Goal: Information Seeking & Learning: Learn about a topic

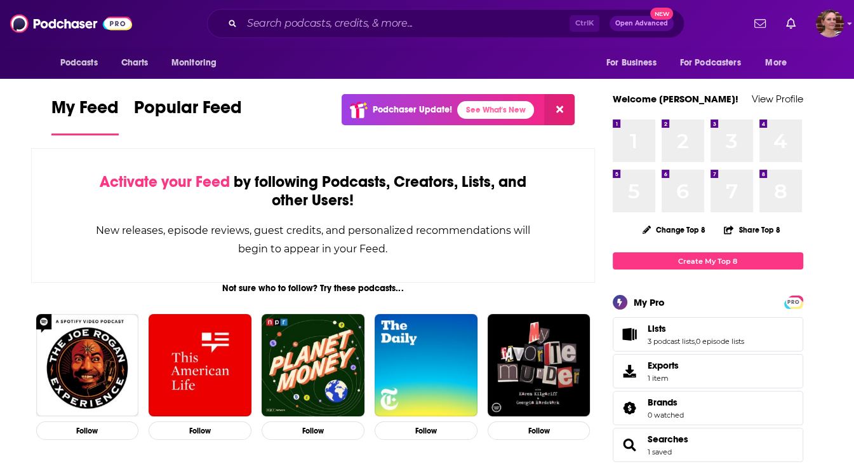
click at [259, 99] on div "My Feed Popular Feed Podchaser Update! See What's New" at bounding box center [313, 116] width 524 height 44
click at [335, 22] on input "Search podcasts, credits, & more..." at bounding box center [406, 23] width 328 height 20
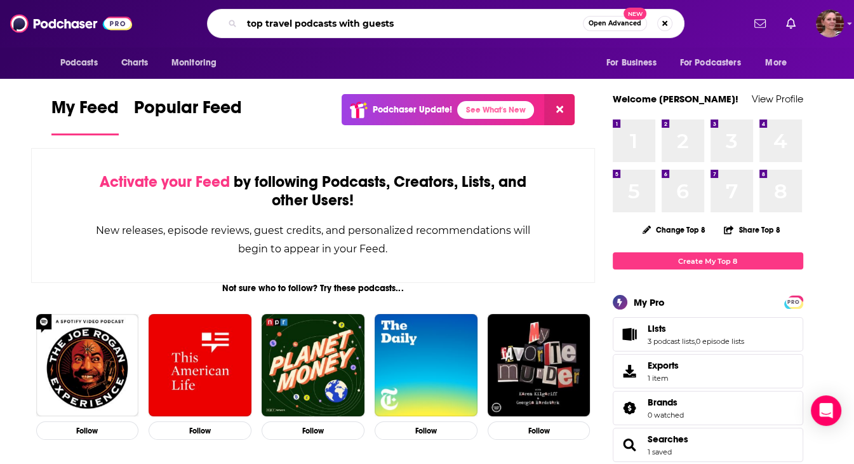
type input "top travel podcasts with guests"
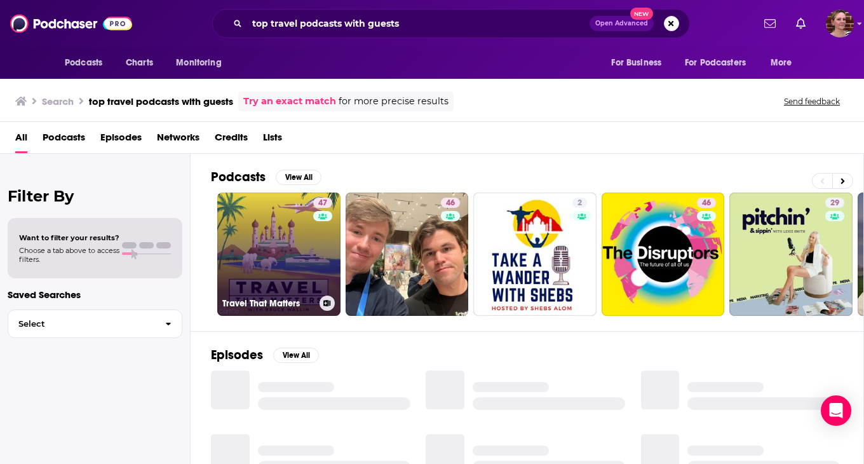
click at [234, 252] on link "47 Travel That Matters" at bounding box center [278, 253] width 123 height 123
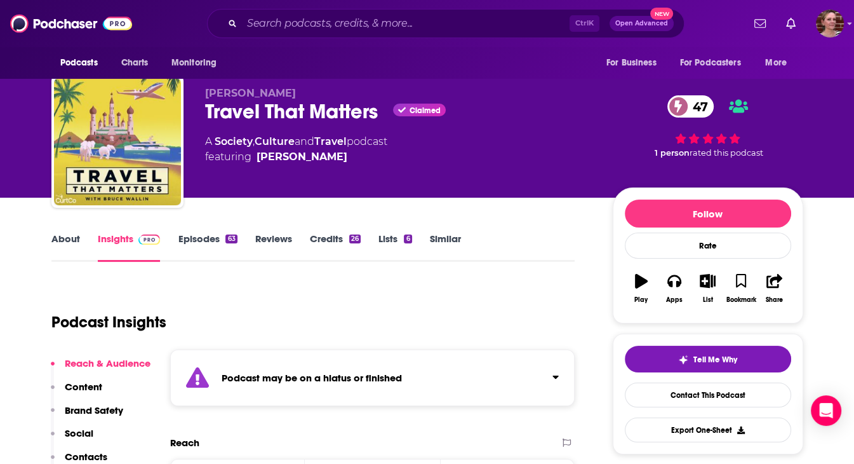
scroll to position [12, 0]
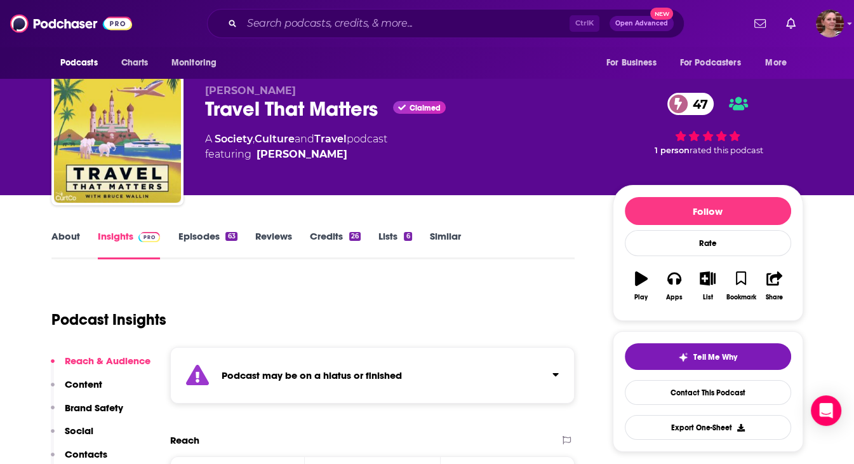
click at [541, 279] on div "Podcast Insights" at bounding box center [308, 311] width 514 height 65
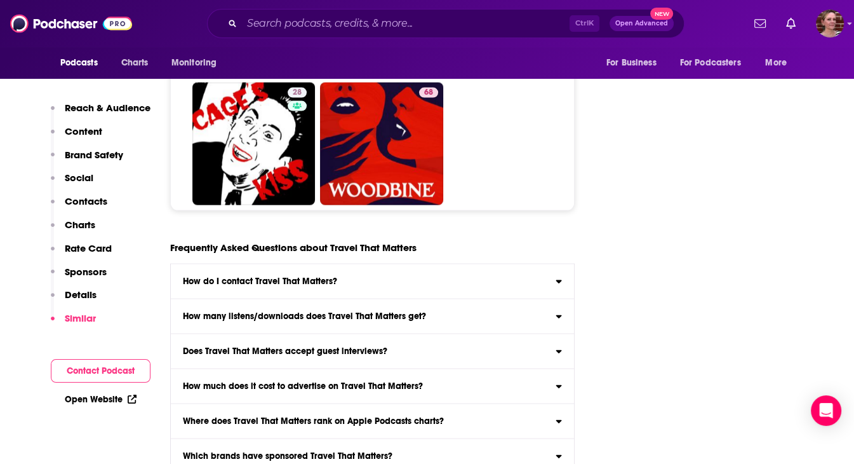
scroll to position [6662, 0]
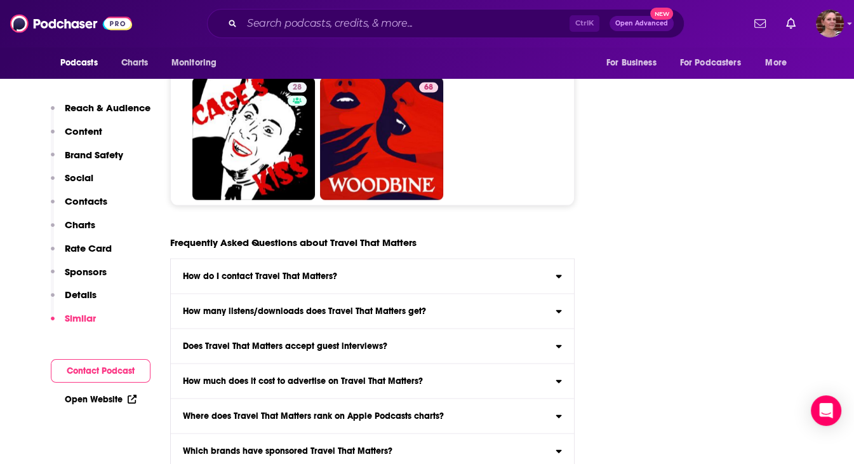
click at [558, 345] on icon at bounding box center [559, 346] width 6 height 3
click at [0, 0] on input "Does Travel That Matters accept guest interviews? Yes" at bounding box center [0, 0] width 0 height 0
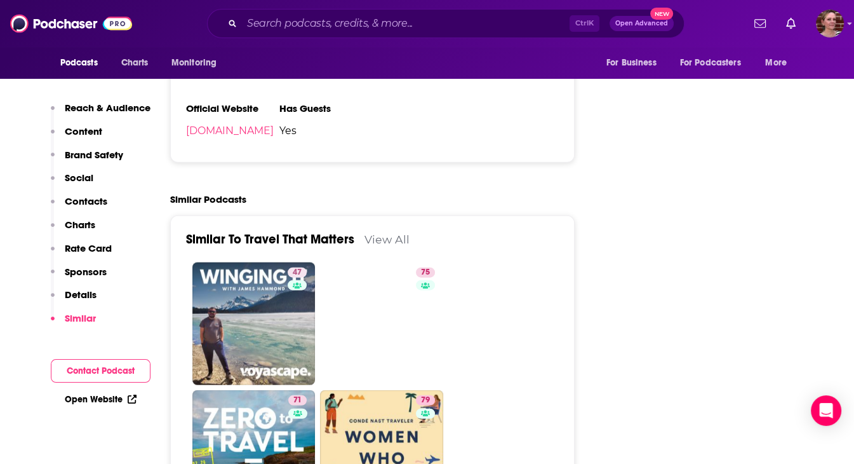
scroll to position [2652, 0]
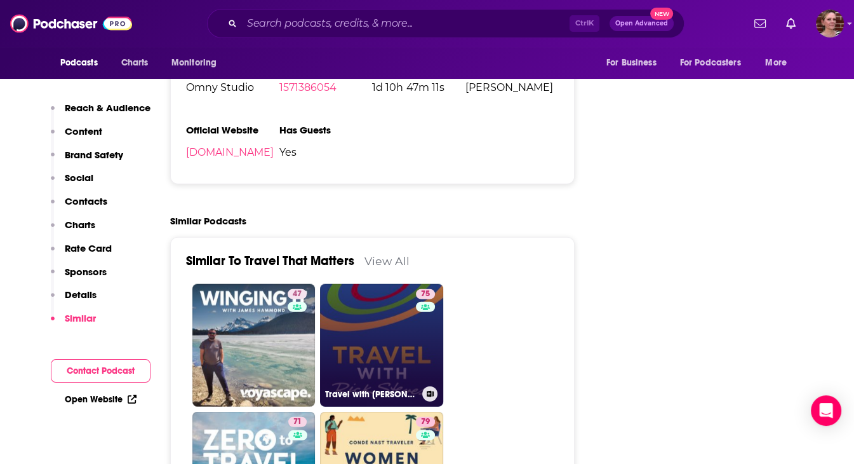
click at [401, 293] on link "75 Travel with [PERSON_NAME]" at bounding box center [381, 345] width 123 height 123
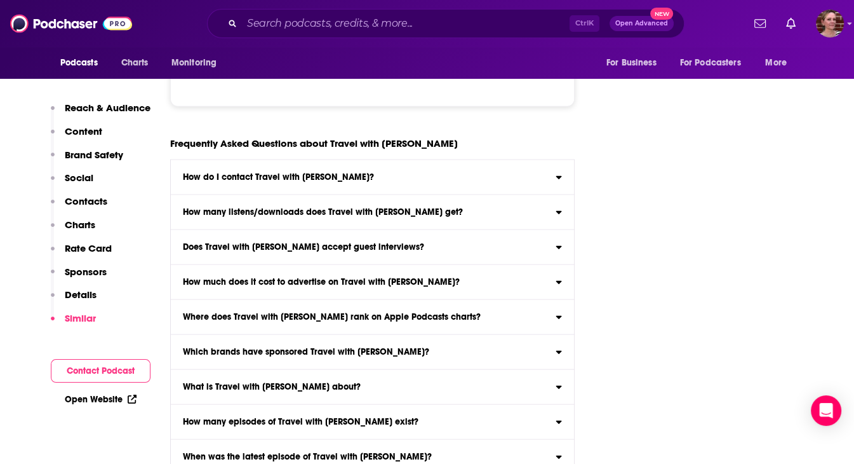
scroll to position [7062, 0]
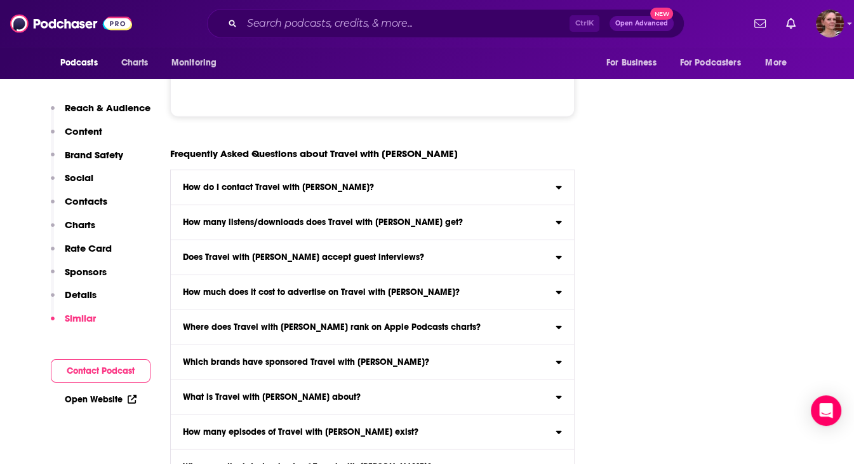
click at [561, 250] on icon at bounding box center [559, 255] width 6 height 10
click at [0, 0] on input "Does Travel with [PERSON_NAME] accept guest interviews? Yes" at bounding box center [0, 0] width 0 height 0
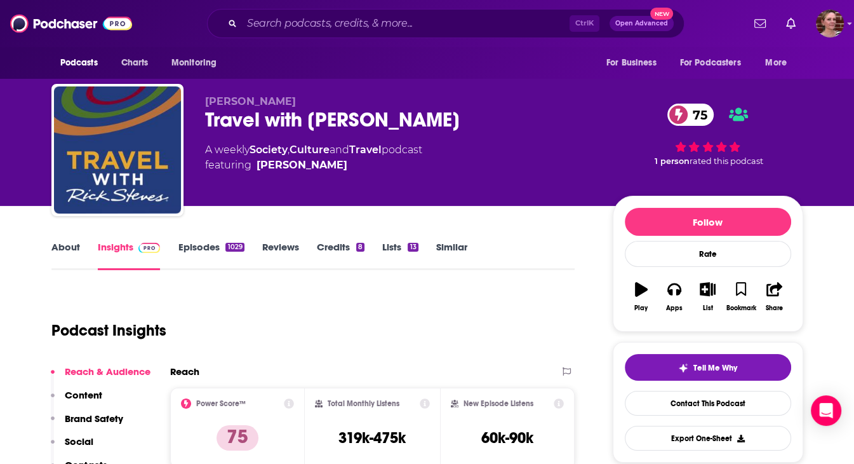
scroll to position [0, 0]
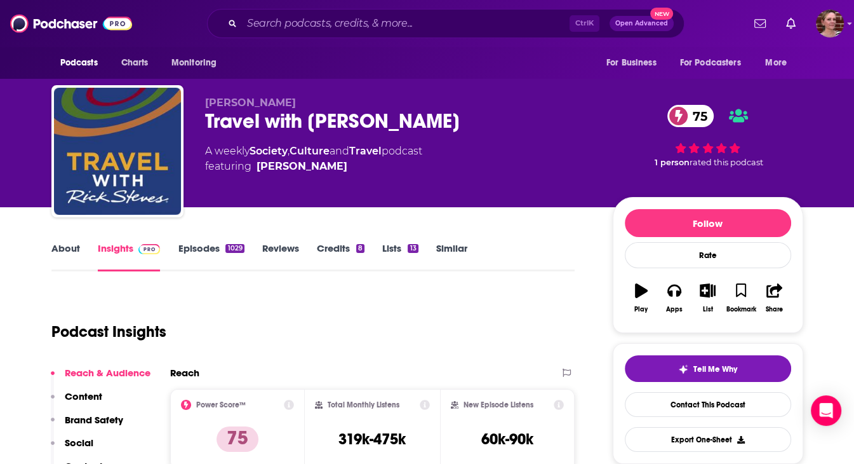
click at [472, 138] on div "[PERSON_NAME] Travel with [PERSON_NAME] 75 A weekly Society , Culture and Trave…" at bounding box center [398, 148] width 387 height 102
drag, startPoint x: 824, startPoint y: 202, endPoint x: 803, endPoint y: 216, distance: 25.2
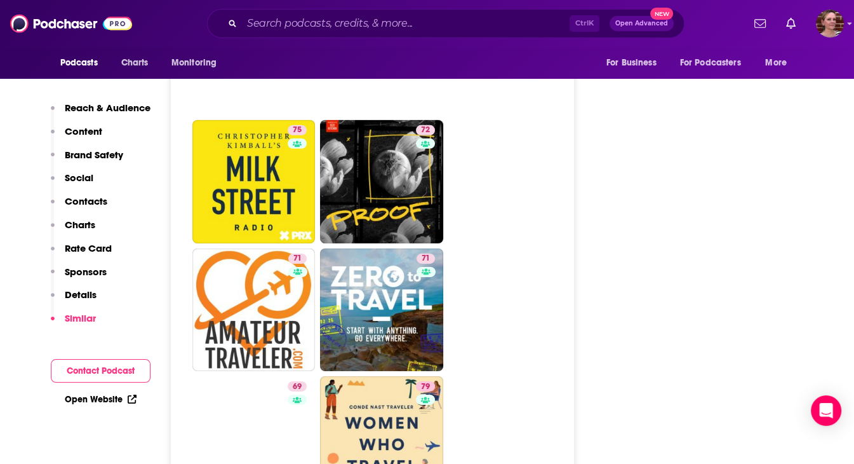
scroll to position [3513, 0]
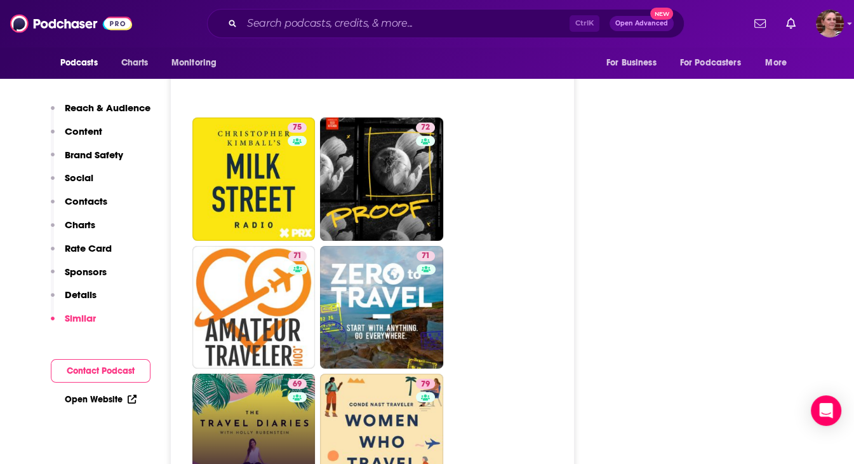
drag, startPoint x: 638, startPoint y: 222, endPoint x: 212, endPoint y: 400, distance: 461.9
click at [212, 400] on link "69 The Travel Diaries" at bounding box center [253, 434] width 123 height 123
type input "[URL][DOMAIN_NAME]"
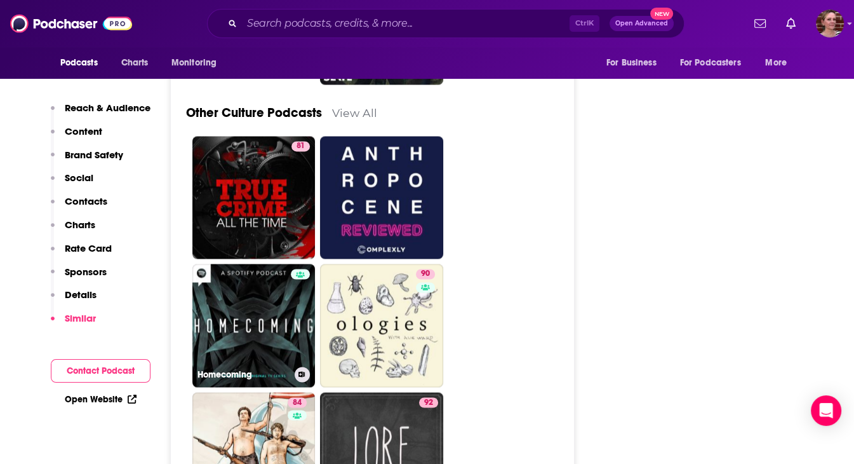
scroll to position [6082, 0]
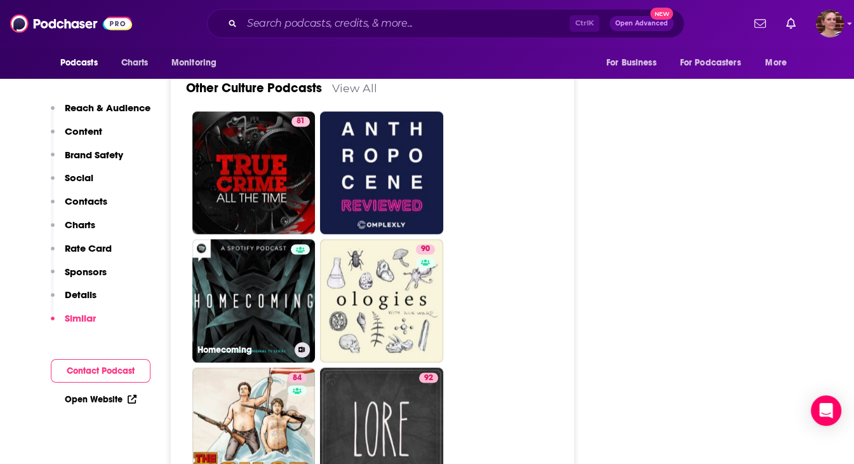
drag, startPoint x: 300, startPoint y: 286, endPoint x: 521, endPoint y: 290, distance: 221.0
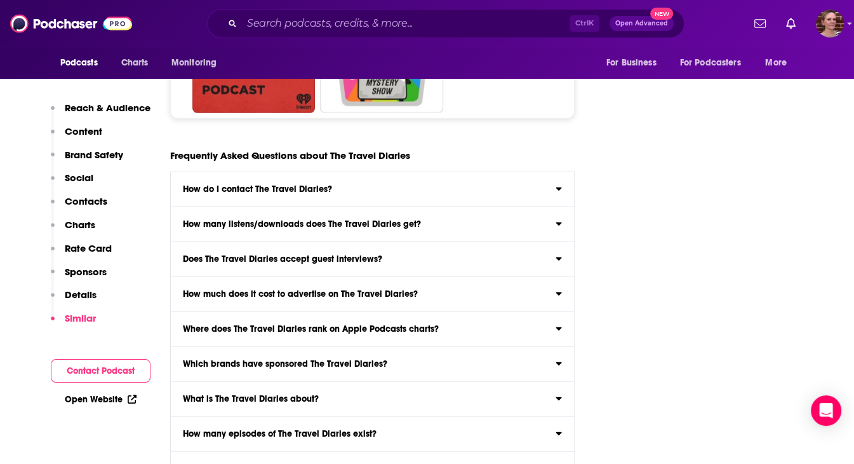
scroll to position [7228, 0]
click at [568, 254] on div "Does The Travel Diaries accept guest interviews?" at bounding box center [373, 258] width 404 height 9
click at [0, 0] on input "Does The Travel Diaries accept guest interviews? Yes" at bounding box center [0, 0] width 0 height 0
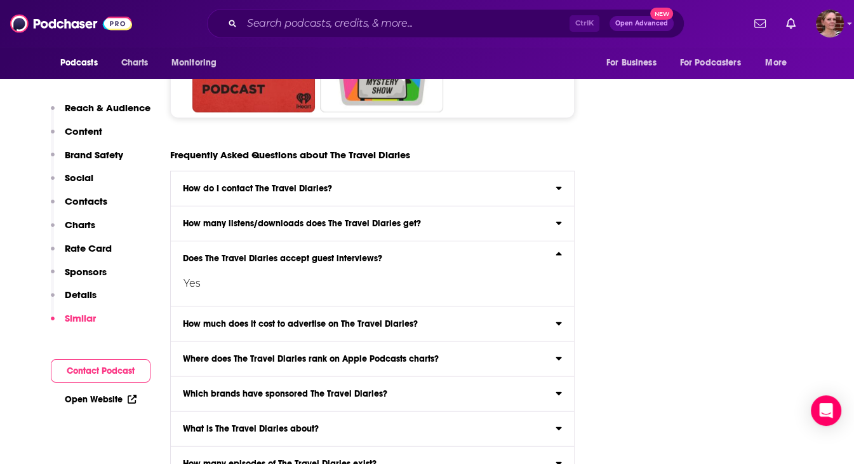
click at [559, 251] on icon at bounding box center [559, 256] width 6 height 10
click at [0, 0] on input "Does The Travel Diaries accept guest interviews? Yes" at bounding box center [0, 0] width 0 height 0
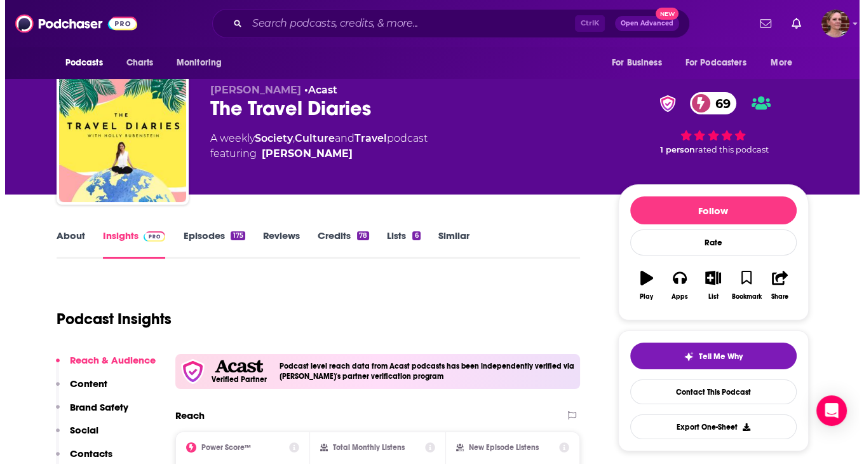
scroll to position [0, 0]
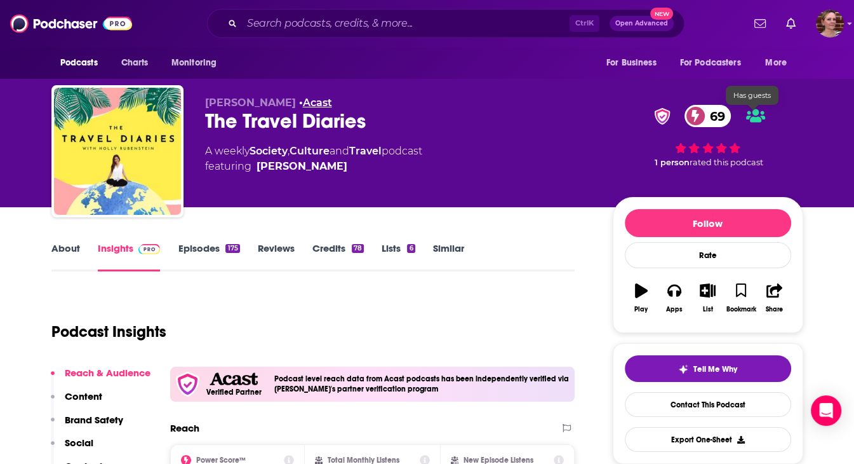
drag, startPoint x: 789, startPoint y: 130, endPoint x: 328, endPoint y: 97, distance: 462.2
click at [792, 130] on div "69 1 person rated this podcast" at bounding box center [708, 136] width 190 height 79
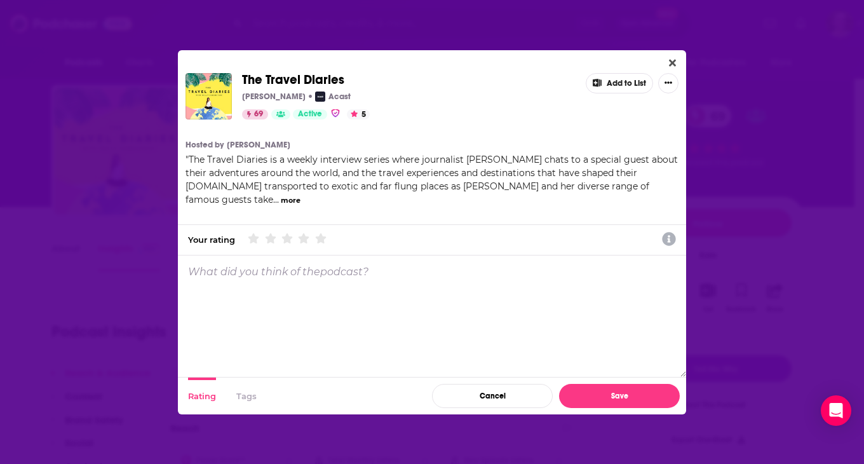
drag, startPoint x: 662, startPoint y: 67, endPoint x: 638, endPoint y: 20, distance: 52.8
click at [638, 20] on div "The Travel Diaries [PERSON_NAME] Acast 69 Active 5 Add to List Hosted by [PERSO…" at bounding box center [432, 232] width 864 height 464
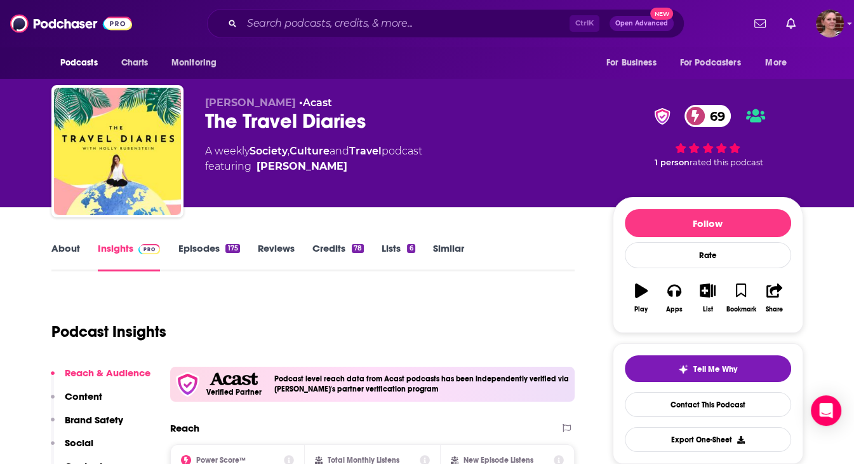
click at [391, 58] on div "Podcasts Charts Monitoring For Business For Podcasters More" at bounding box center [427, 63] width 813 height 32
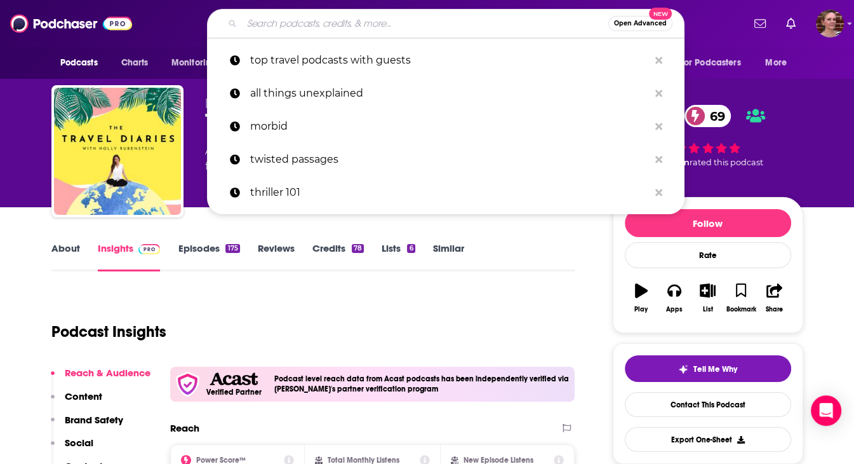
click at [361, 18] on input "Search podcasts, credits, & more..." at bounding box center [425, 23] width 366 height 20
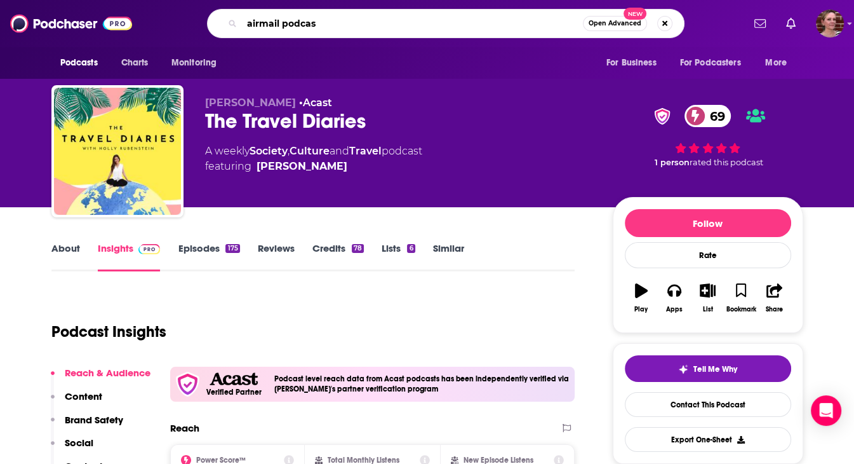
type input "airmail podcast"
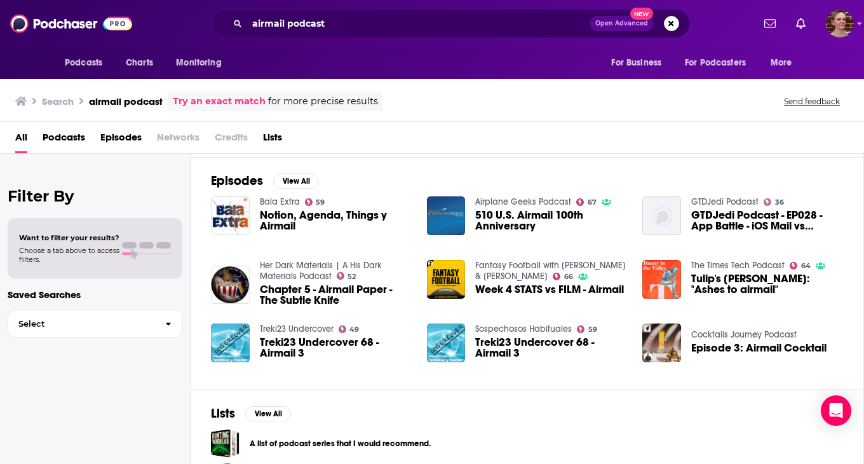
scroll to position [249, 0]
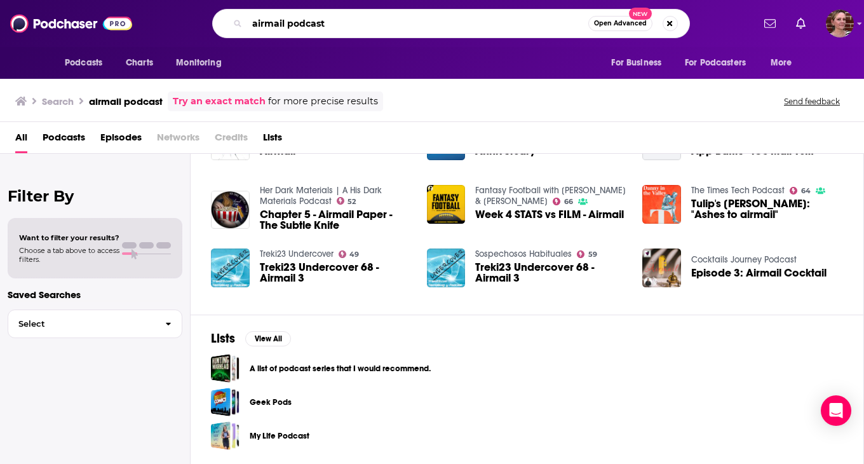
drag, startPoint x: 331, startPoint y: 22, endPoint x: 206, endPoint y: 13, distance: 124.8
click at [206, 13] on div "airmail podcast Open Advanced New" at bounding box center [451, 23] width 604 height 29
type input "morning meeting"
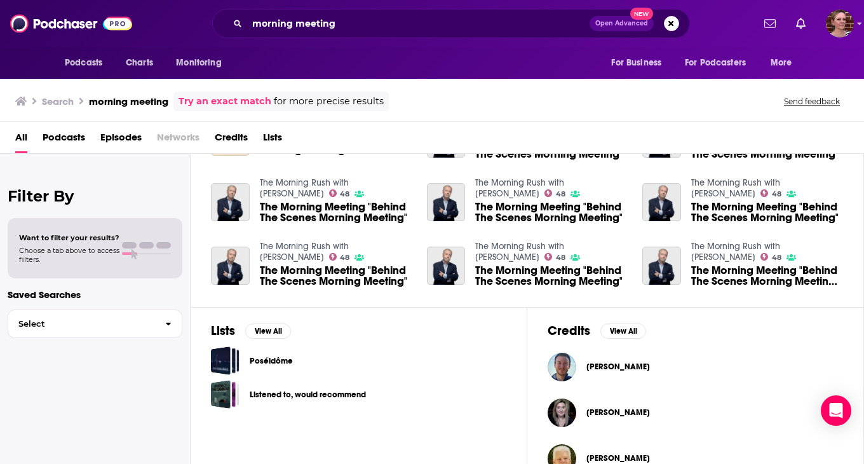
scroll to position [284, 0]
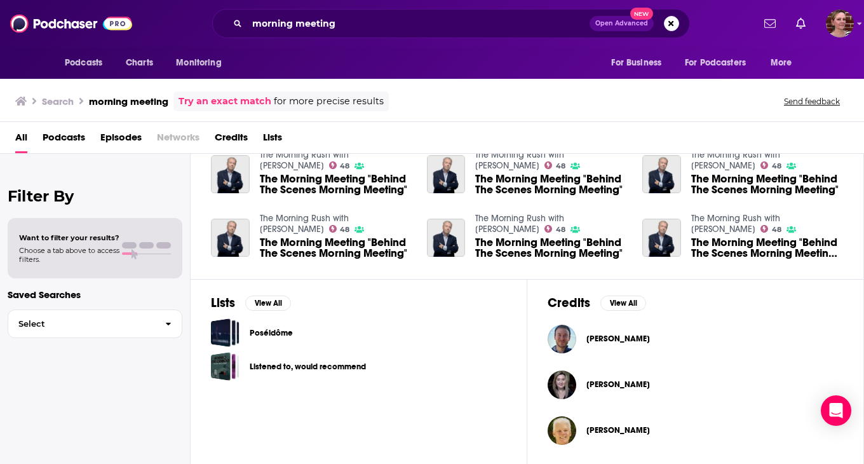
click at [168, 406] on div "Filter By Want to filter your results? Choose a tab above to access filters. Sa…" at bounding box center [95, 386] width 190 height 464
click at [227, 102] on link "Try an exact match" at bounding box center [224, 101] width 93 height 15
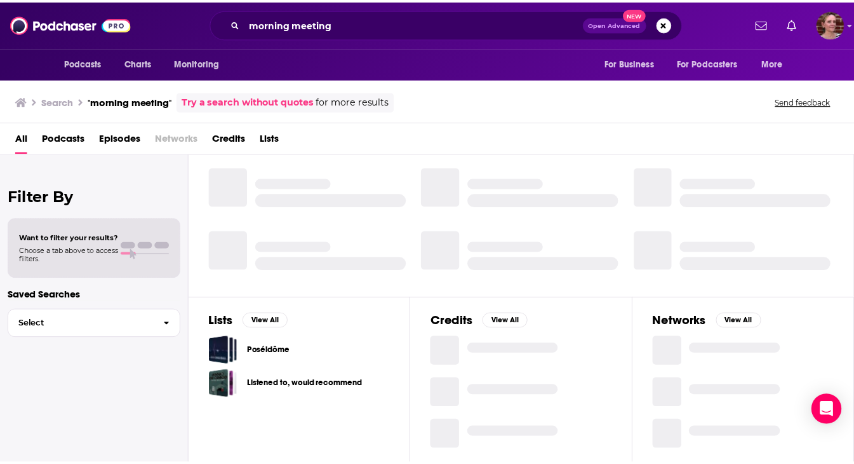
scroll to position [215, 0]
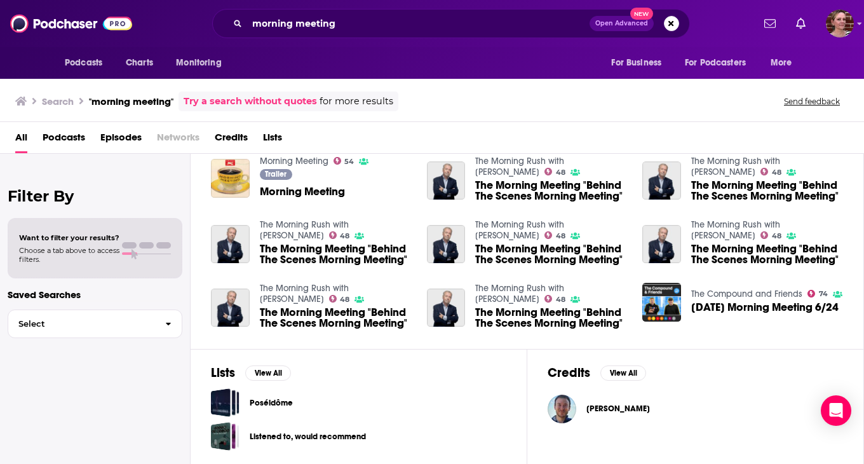
click at [272, 198] on div "Trailer Morning Meeting" at bounding box center [314, 185] width 109 height 32
click at [234, 178] on img "Morning Meeting" at bounding box center [230, 178] width 39 height 39
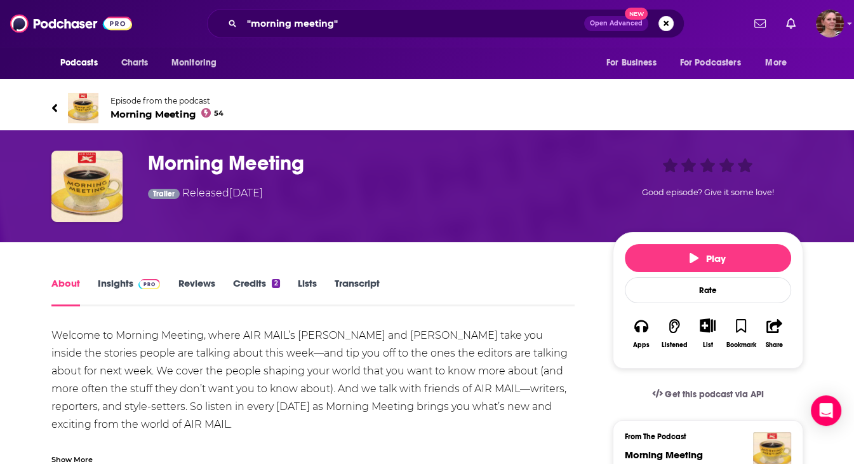
click at [234, 373] on div "Welcome to Morning Meeting, where AIR MAIL’s [PERSON_NAME] and [PERSON_NAME] ta…" at bounding box center [313, 397] width 524 height 142
click at [245, 162] on h1 "Morning Meeting" at bounding box center [370, 162] width 444 height 25
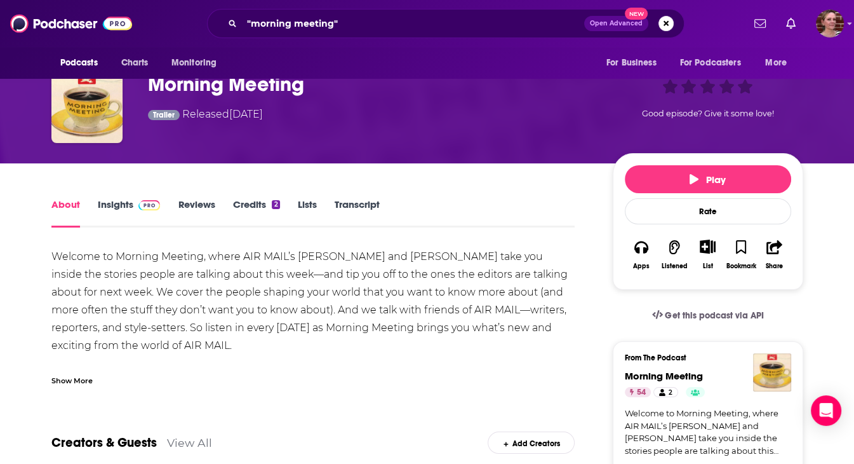
scroll to position [80, 0]
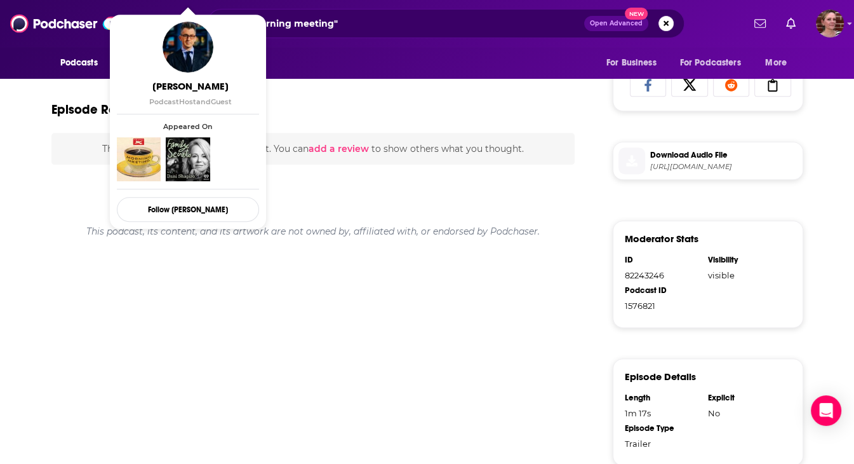
click at [347, 363] on div "Welcome to Morning Meeting, where AIR MAIL’s [PERSON_NAME] and [PERSON_NAME] ta…" at bounding box center [313, 152] width 524 height 873
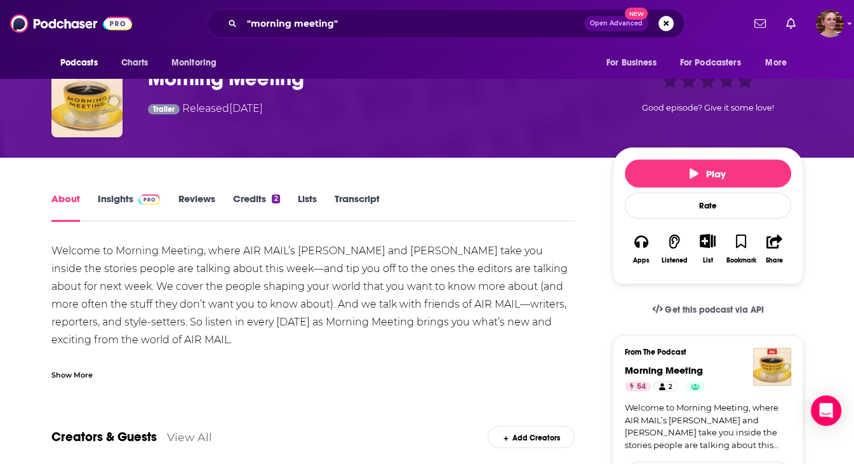
scroll to position [84, 0]
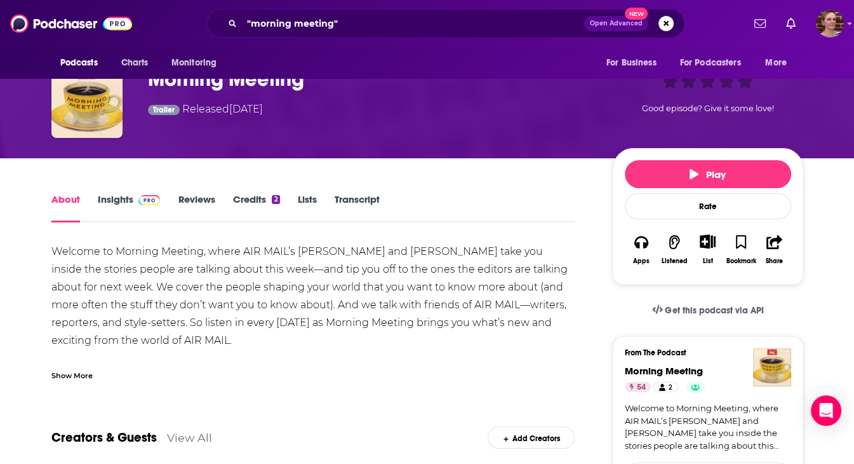
click at [118, 197] on link "Insights" at bounding box center [129, 207] width 63 height 29
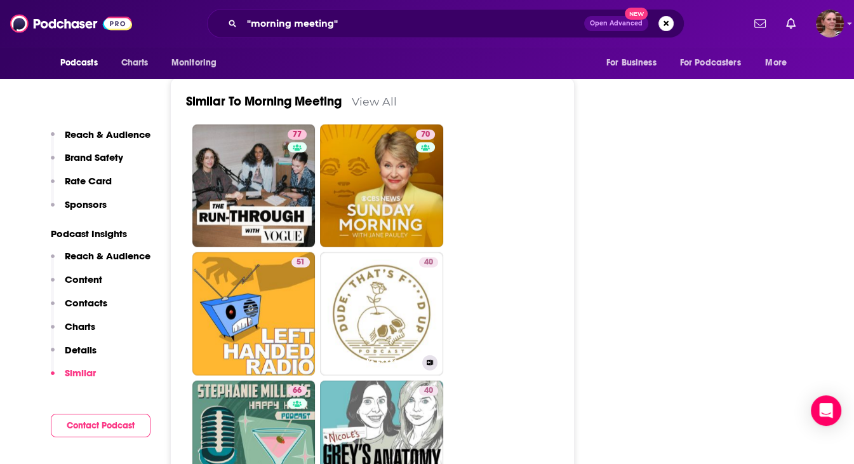
scroll to position [2651, 0]
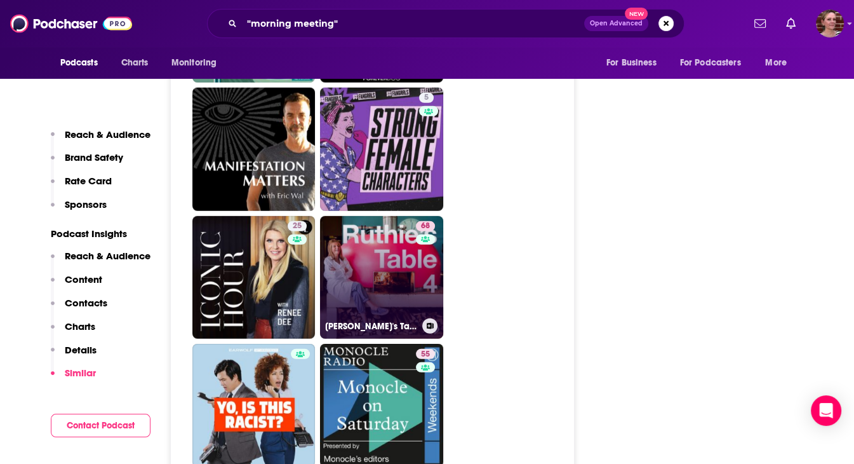
scroll to position [3068, 0]
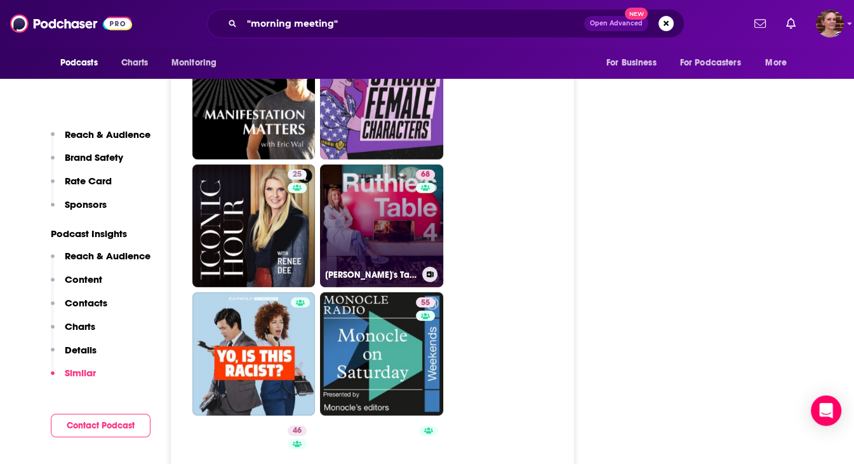
scroll to position [3128, 0]
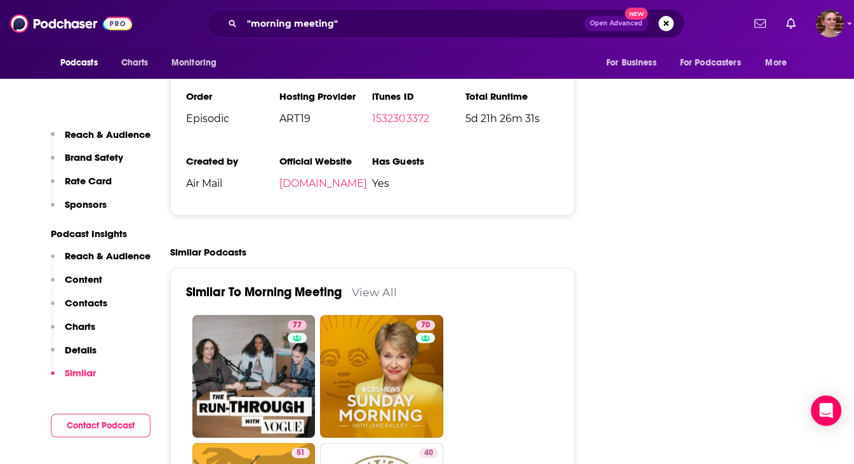
scroll to position [2462, 0]
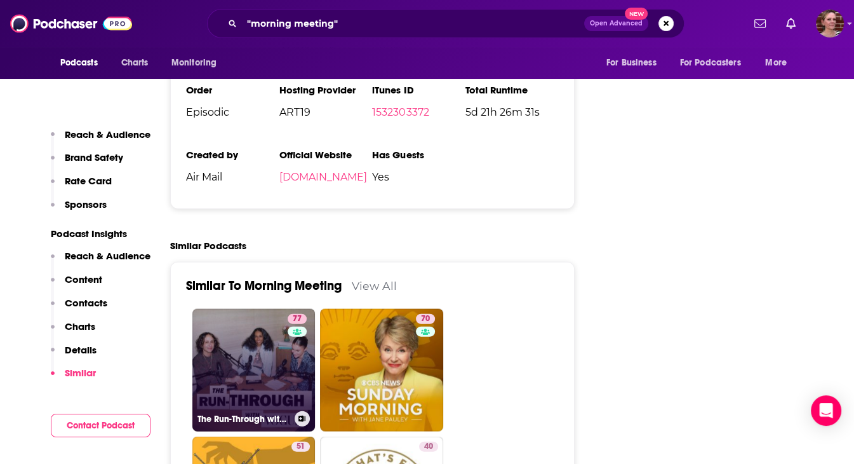
click at [258, 309] on link "77 The Run-Through with Vogue" at bounding box center [253, 370] width 123 height 123
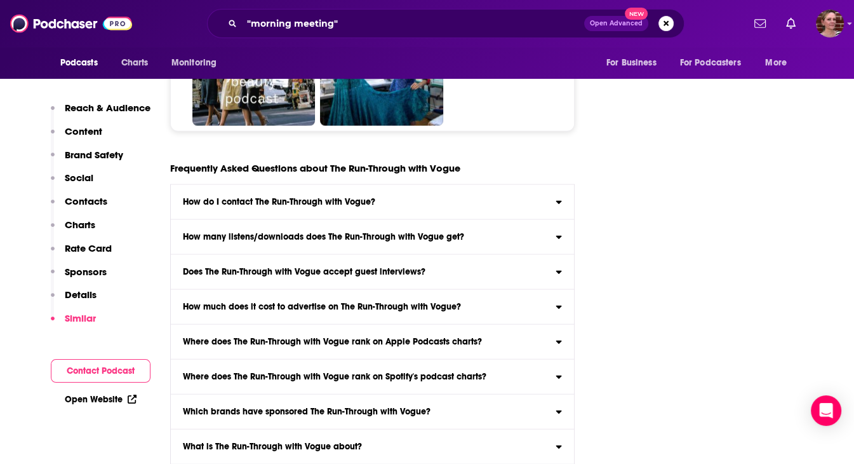
scroll to position [7006, 0]
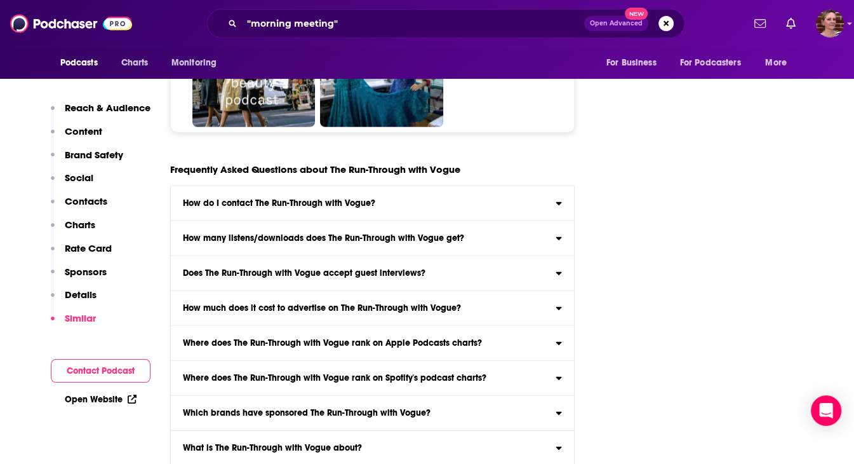
click at [557, 269] on div "Does The Run-Through with Vogue accept guest interviews?" at bounding box center [373, 273] width 404 height 9
click at [0, 0] on input "Does The Run-Through with Vogue accept guest interviews? Yes" at bounding box center [0, 0] width 0 height 0
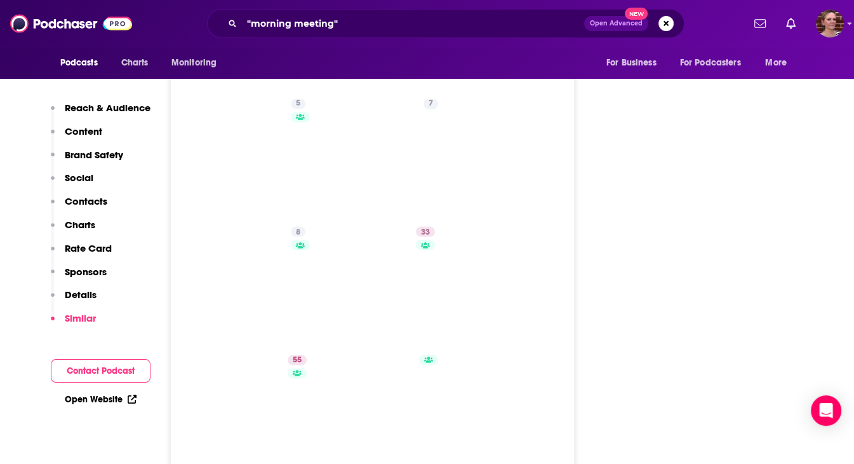
scroll to position [6276, 0]
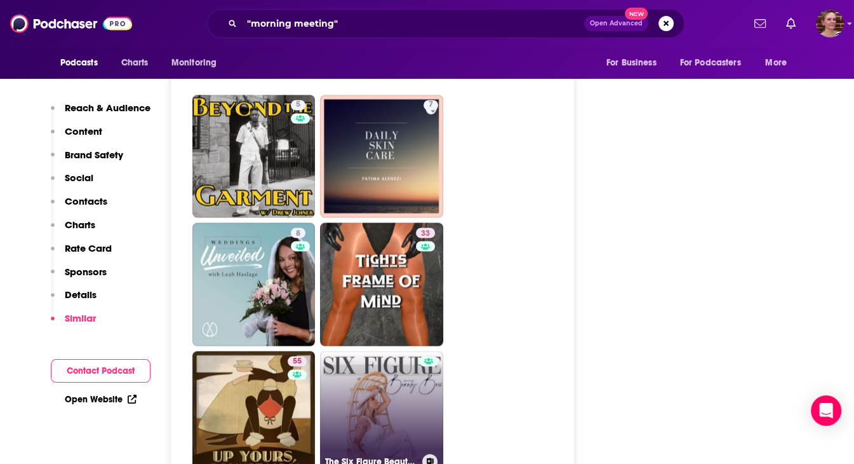
click at [407, 351] on link "The Six Figure Beauty Boss Podcast" at bounding box center [381, 412] width 123 height 123
type input "[URL][DOMAIN_NAME]"
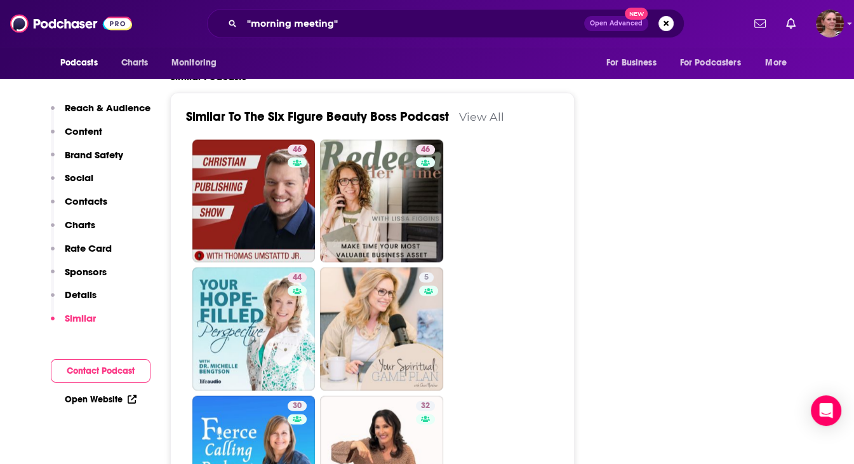
scroll to position [2291, 0]
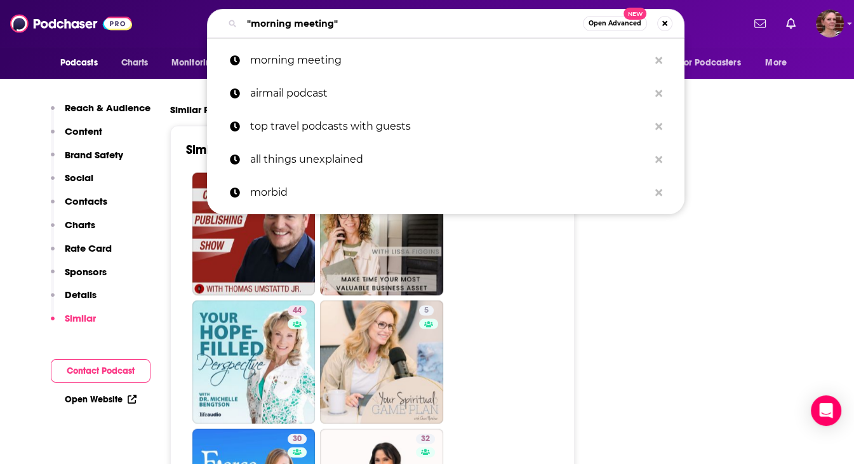
drag, startPoint x: 345, startPoint y: 21, endPoint x: 221, endPoint y: 9, distance: 125.0
click at [221, 9] on div ""morning meeting" Open Advanced New" at bounding box center [445, 23] width 477 height 29
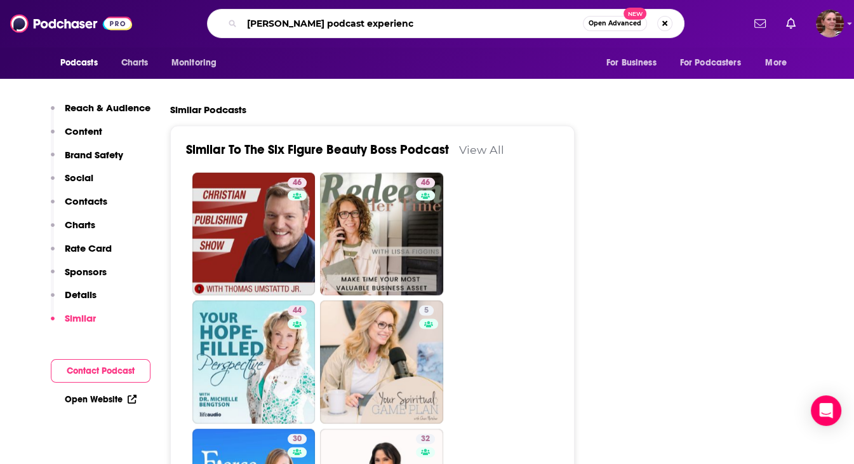
type input "[PERSON_NAME] podcast experience"
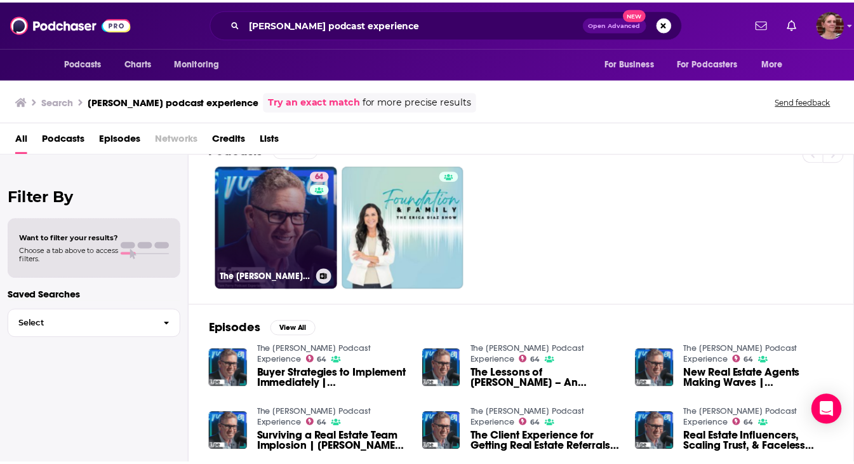
scroll to position [27, 0]
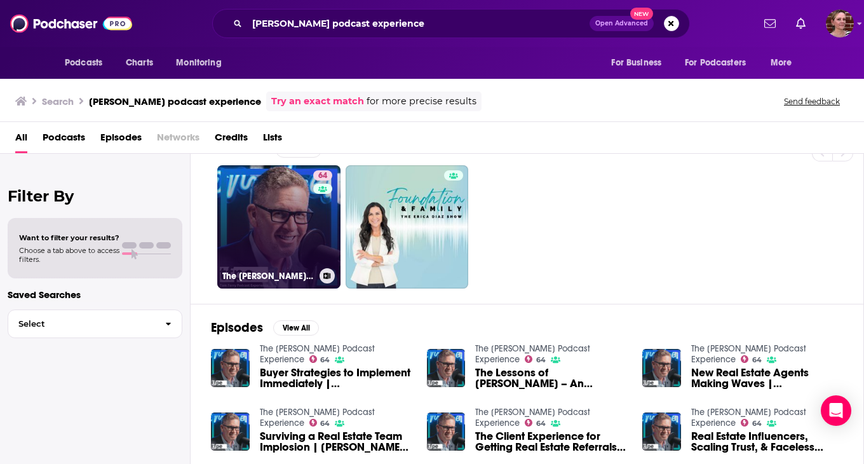
click at [279, 233] on link "64 The [PERSON_NAME] Podcast Experience" at bounding box center [278, 226] width 123 height 123
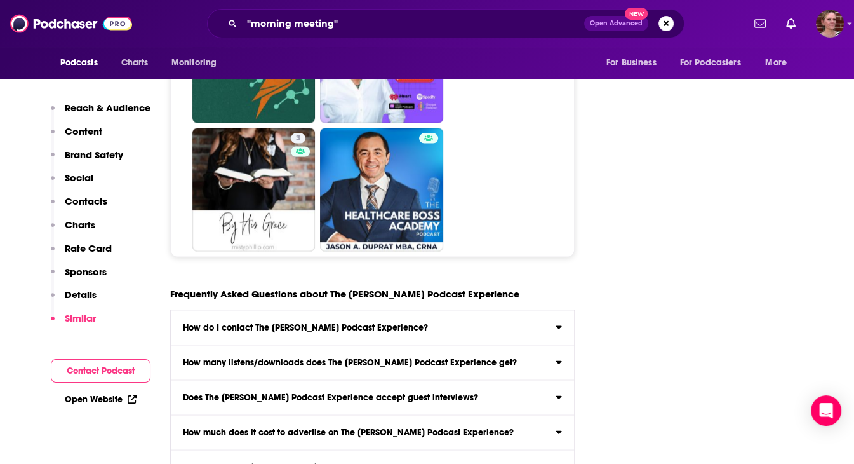
scroll to position [6610, 0]
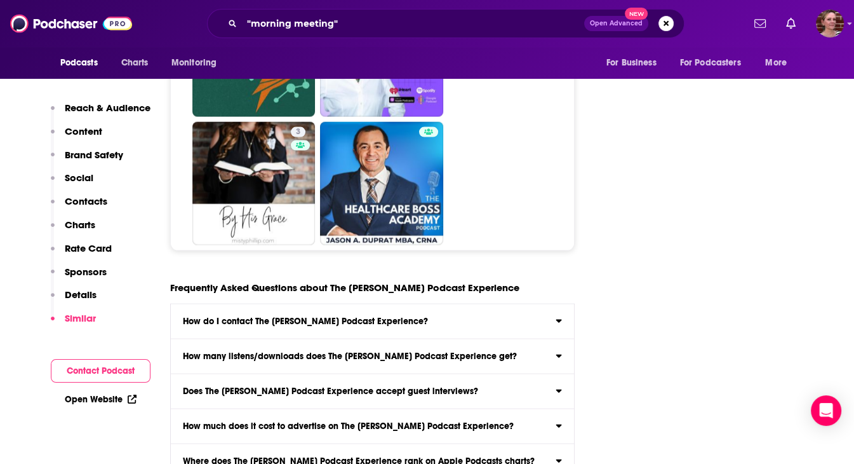
click at [559, 387] on div "Does The [PERSON_NAME] Podcast Experience accept guest interviews?" at bounding box center [373, 391] width 404 height 9
click at [0, 0] on input "Does The [PERSON_NAME] Podcast Experience accept guest interviews? Yes" at bounding box center [0, 0] width 0 height 0
